Goal: Book appointment/travel/reservation

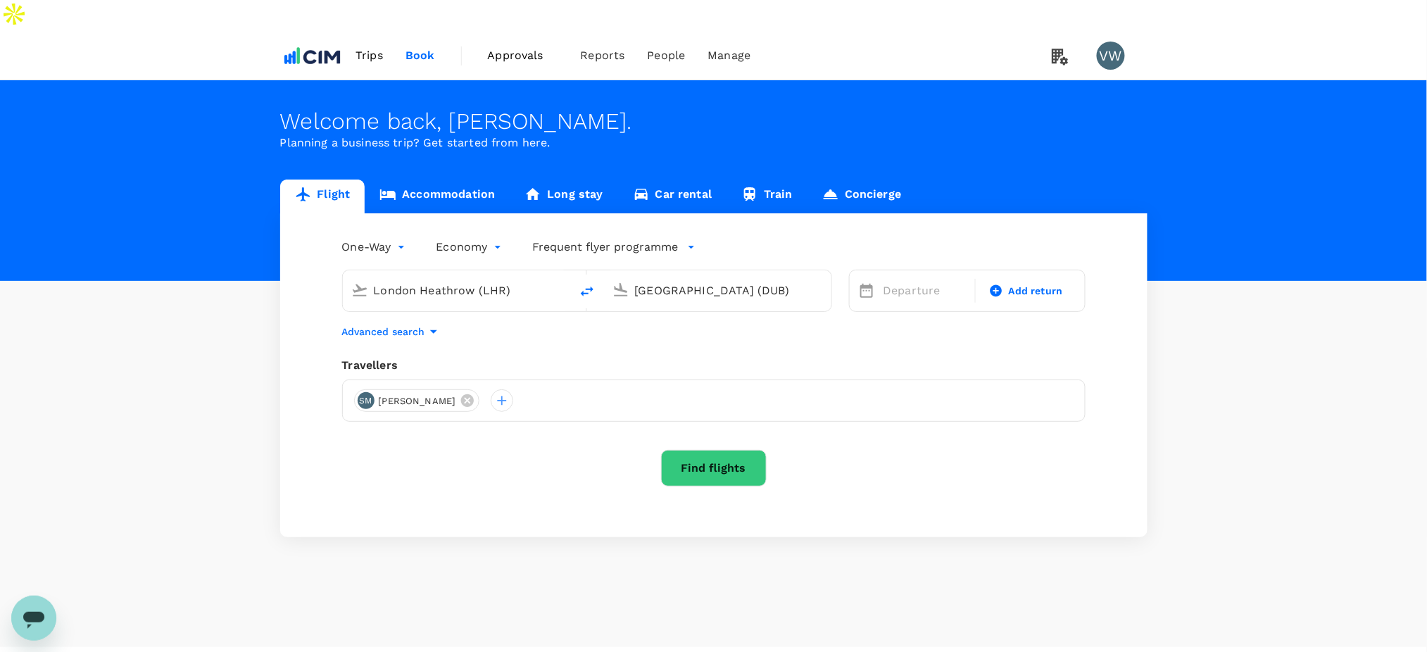
click at [368, 47] on span "Trips" at bounding box center [369, 55] width 27 height 17
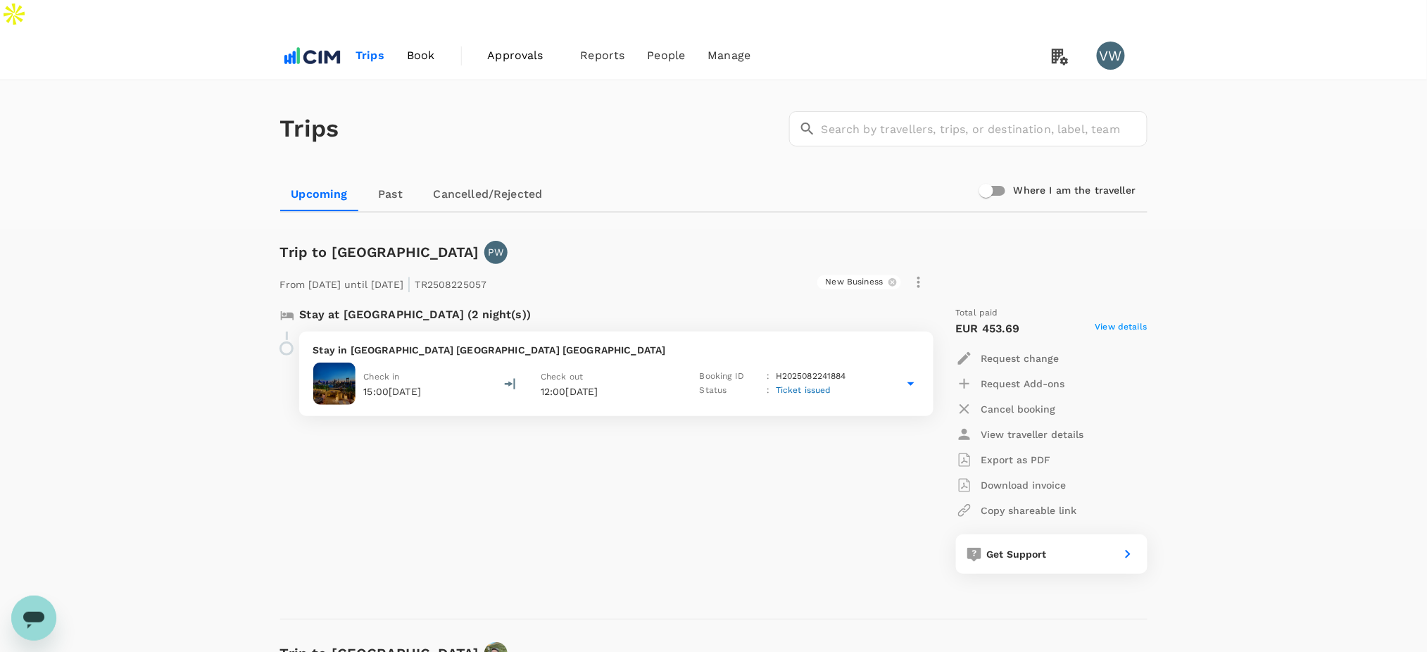
click at [470, 332] on div "Stay in [GEOGRAPHIC_DATA] [GEOGRAPHIC_DATA] Check in 15:00[DATE] Check out 12:0…" at bounding box center [616, 374] width 634 height 84
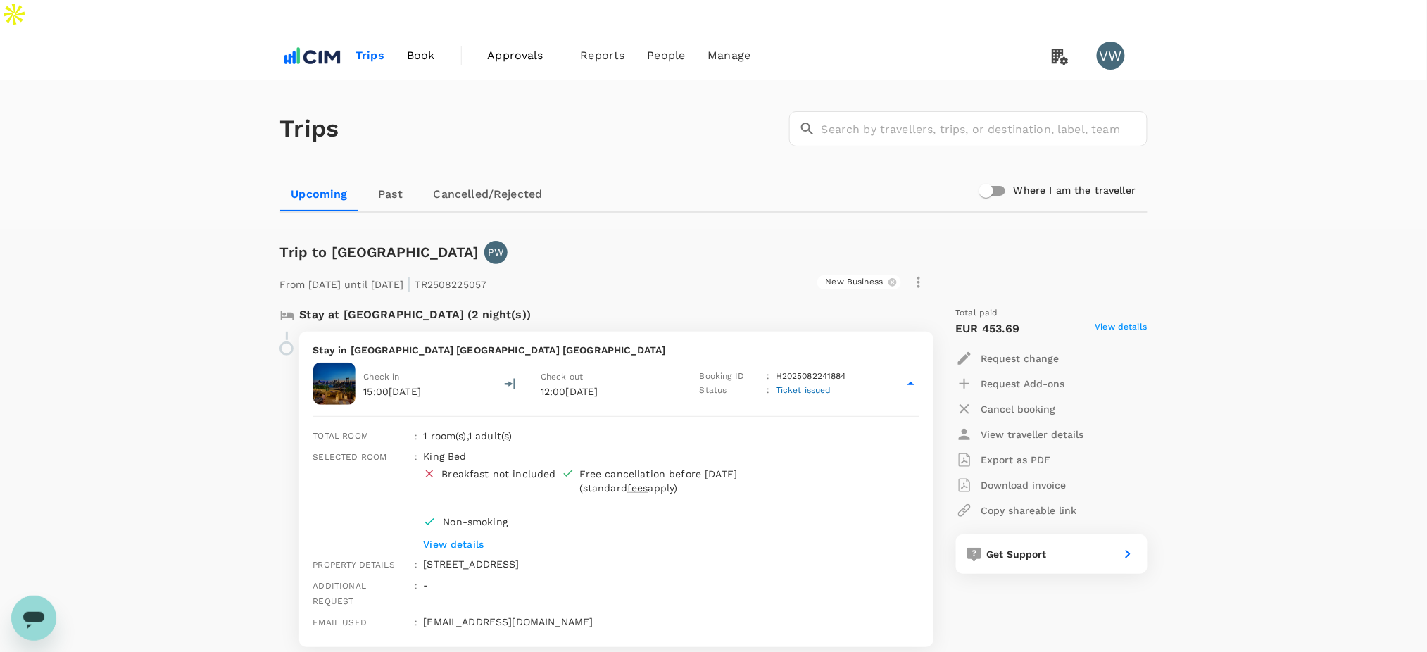
click at [465, 503] on div "King Bed Breakfast not included Free cancellation before [DATE] (standard fees …" at bounding box center [646, 498] width 459 height 108
